Goal: Task Accomplishment & Management: Use online tool/utility

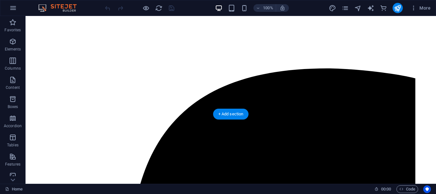
scroll to position [829, 0]
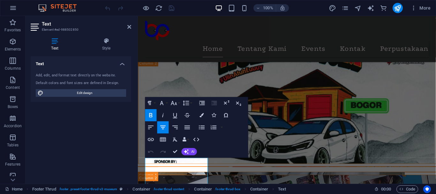
scroll to position [828, 0]
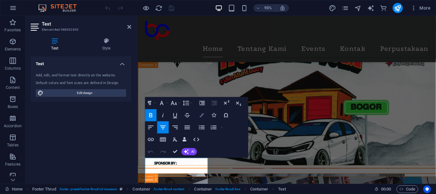
click at [204, 114] on button "Colors" at bounding box center [201, 115] width 11 height 12
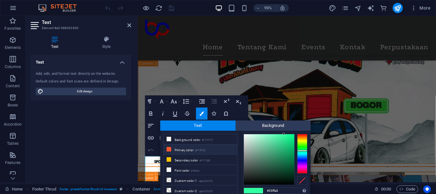
scroll to position [25, 0]
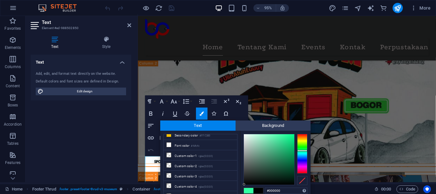
drag, startPoint x: 249, startPoint y: 172, endPoint x: 244, endPoint y: 185, distance: 13.7
drag, startPoint x: 432, startPoint y: 137, endPoint x: 433, endPoint y: 151, distance: 14.1
click at [433, 151] on div "H1 Banner Banner Container Spacer Container Container Social Media Icons Contai…" at bounding box center [287, 97] width 298 height 167
type input "#010101"
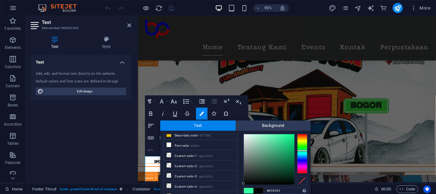
drag, startPoint x: 252, startPoint y: 181, endPoint x: 243, endPoint y: 184, distance: 9.4
click at [244, 184] on div at bounding box center [269, 159] width 50 height 50
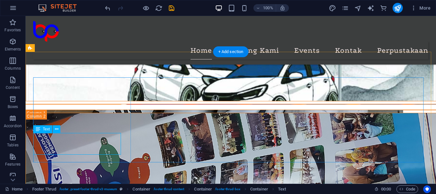
scroll to position [848, 0]
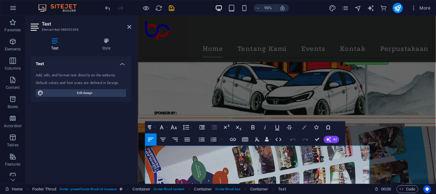
click at [304, 128] on icon "button" at bounding box center [304, 127] width 4 height 4
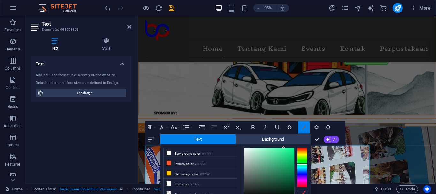
scroll to position [30, 0]
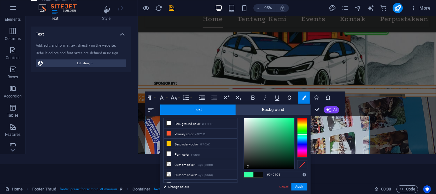
type input "#020202"
drag, startPoint x: 264, startPoint y: 150, endPoint x: 245, endPoint y: 167, distance: 25.7
click at [245, 167] on div at bounding box center [269, 143] width 50 height 50
click at [296, 186] on button "Apply" at bounding box center [299, 186] width 16 height 8
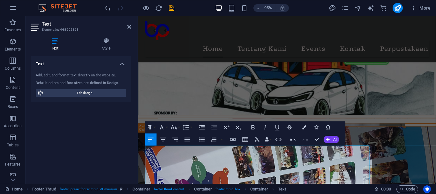
scroll to position [0, 0]
click at [170, 10] on icon "save" at bounding box center [171, 7] width 7 height 7
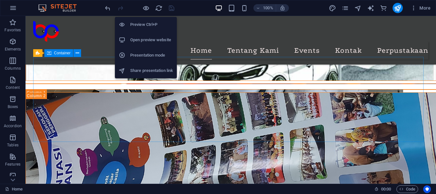
click at [141, 24] on h6 "Preview Ctrl+P" at bounding box center [151, 25] width 43 height 8
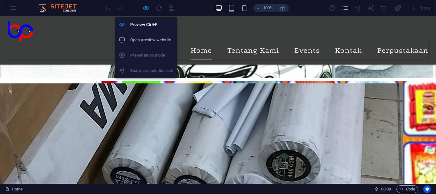
click at [149, 42] on h6 "Open preview website" at bounding box center [151, 40] width 43 height 8
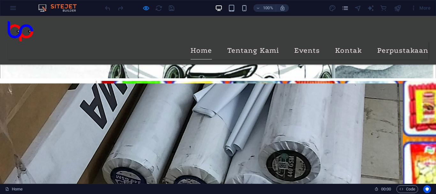
click at [147, 12] on div at bounding box center [139, 8] width 71 height 10
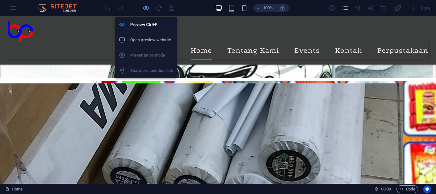
click at [147, 10] on icon "button" at bounding box center [145, 7] width 7 height 7
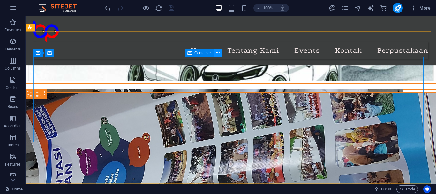
click at [218, 51] on icon at bounding box center [218, 53] width 4 height 7
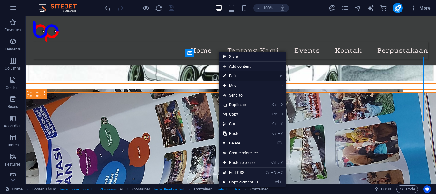
click at [238, 77] on link "⏎ Edit" at bounding box center [240, 76] width 43 height 10
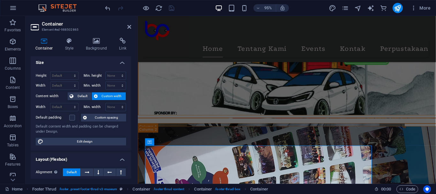
scroll to position [0, 0]
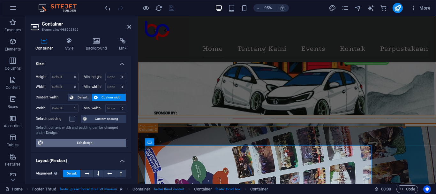
click at [99, 142] on span "Edit design" at bounding box center [84, 143] width 79 height 8
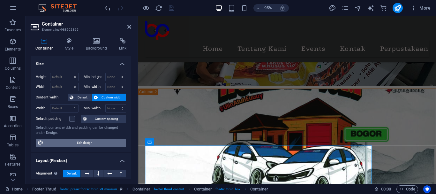
select select "rem"
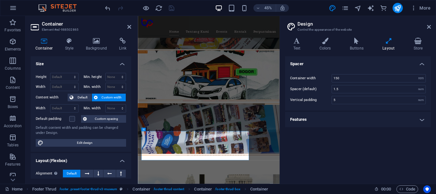
scroll to position [842, 0]
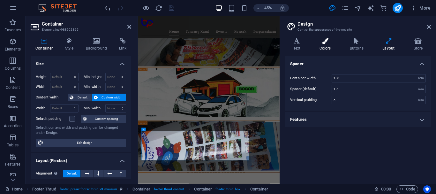
click at [327, 45] on h4 "Colors" at bounding box center [326, 44] width 30 height 13
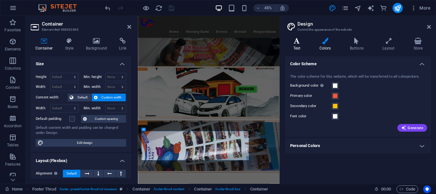
click at [299, 44] on h4 "Text" at bounding box center [298, 44] width 26 height 13
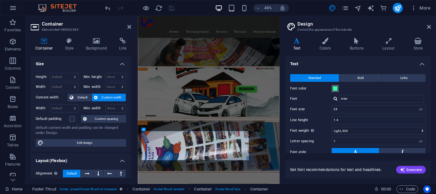
click at [336, 87] on span at bounding box center [334, 88] width 5 height 5
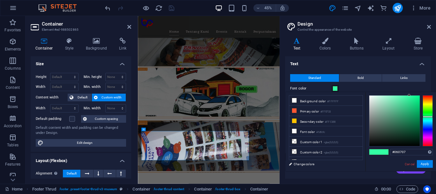
type input "#000000"
drag, startPoint x: 379, startPoint y: 134, endPoint x: 372, endPoint y: 149, distance: 17.0
click at [369, 149] on div "#000000 Supported formats #0852ed rgb(8, 82, 237) rgba(8, 82, 237, 90%) hsv(221…" at bounding box center [400, 178] width 70 height 172
click at [426, 164] on button "Apply" at bounding box center [425, 164] width 16 height 8
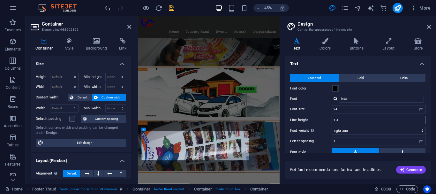
scroll to position [49, 0]
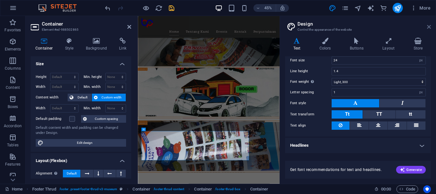
click at [428, 27] on icon at bounding box center [429, 26] width 4 height 5
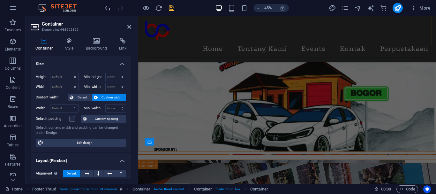
scroll to position [880, 0]
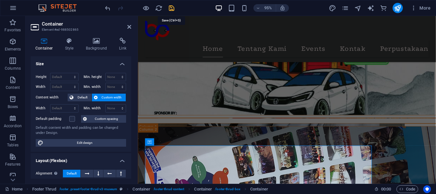
click at [172, 11] on icon "save" at bounding box center [171, 7] width 7 height 7
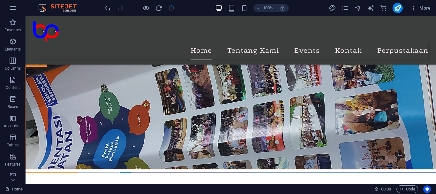
scroll to position [848, 0]
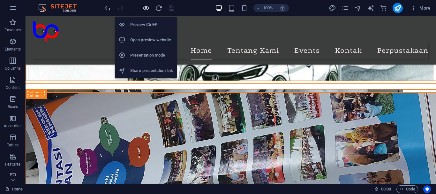
click at [146, 8] on icon "button" at bounding box center [145, 7] width 7 height 7
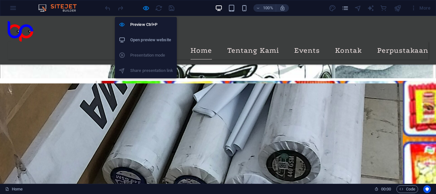
click at [146, 37] on h6 "Open preview website" at bounding box center [151, 40] width 43 height 8
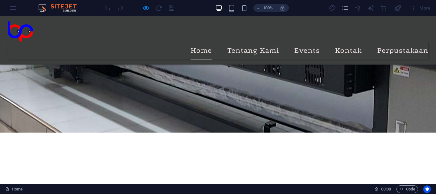
scroll to position [0, 0]
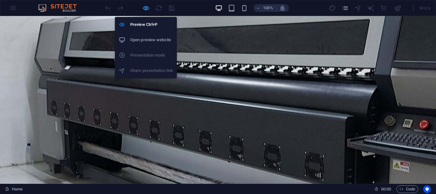
click at [148, 8] on icon "button" at bounding box center [145, 7] width 7 height 7
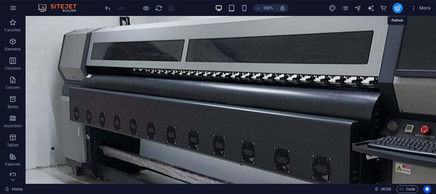
click at [399, 10] on icon "publish" at bounding box center [397, 7] width 7 height 7
